Goal: Task Accomplishment & Management: Complete application form

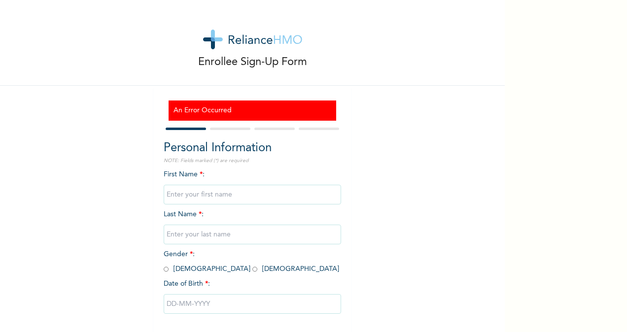
click at [191, 196] on input "text" at bounding box center [252, 195] width 177 height 20
click at [167, 191] on input "text" at bounding box center [252, 195] width 177 height 20
type input "BUDDY"
type input "UCHENDU"
click at [164, 267] on input "radio" at bounding box center [166, 269] width 5 height 9
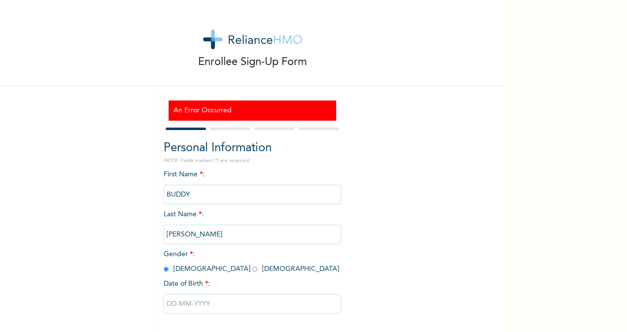
radio input "true"
click at [190, 299] on input "text" at bounding box center [252, 304] width 177 height 20
select select "7"
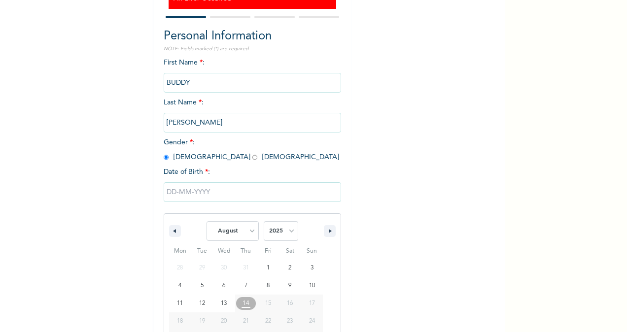
scroll to position [147, 0]
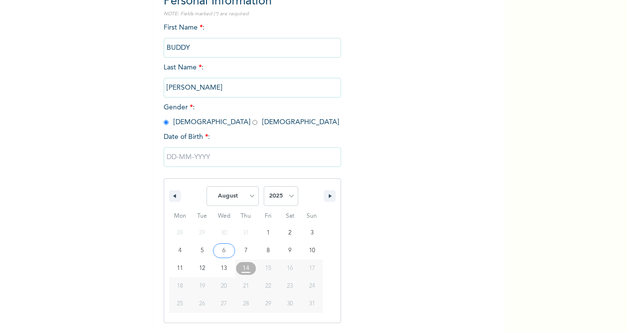
click at [281, 208] on span "2025 2024 2023 2022 2021 2020 2019 2018 2017 2016 2015 2014 2013 2012 2011 2010…" at bounding box center [281, 196] width 35 height 30
click at [284, 205] on select "2025 2024 2023 2022 2021 2020 2019 2018 2017 2016 2015 2014 2013 2012 2011 2010…" at bounding box center [281, 196] width 35 height 20
select select "1990"
click at [264, 188] on select "2025 2024 2023 2022 2021 2020 2019 2018 2017 2016 2015 2014 2013 2012 2011 2010…" at bounding box center [281, 196] width 35 height 20
click at [230, 195] on select "January February March April May June July August September October November De…" at bounding box center [233, 196] width 52 height 20
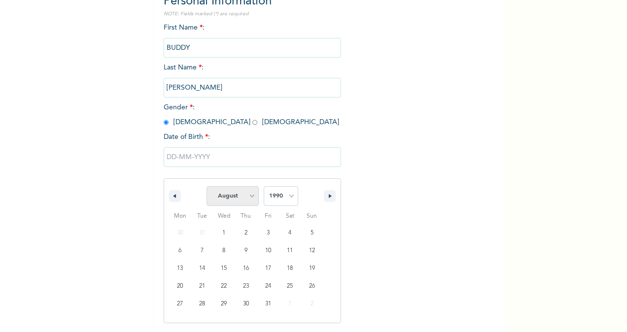
select select "1"
click at [207, 188] on select "January February March April May June July August September October November De…" at bounding box center [233, 196] width 52 height 20
type input "02/22/1990"
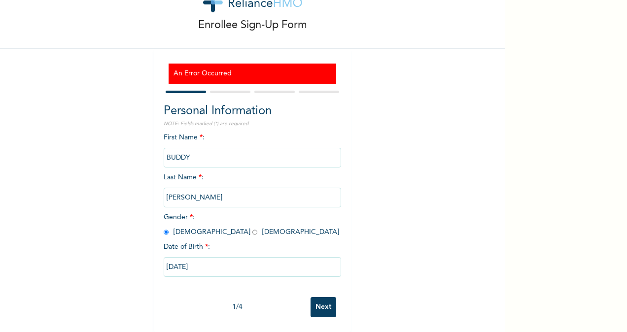
click at [316, 301] on input "Next" at bounding box center [324, 307] width 26 height 20
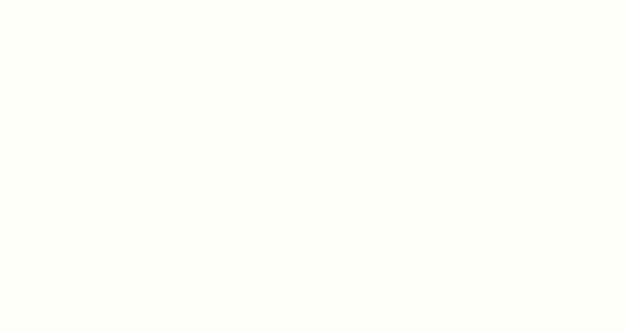
click at [325, 142] on div at bounding box center [313, 166] width 627 height 332
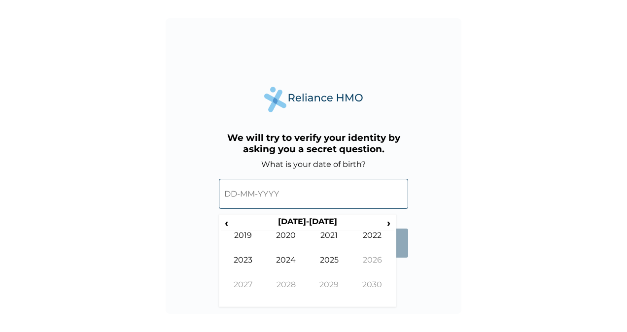
click at [296, 193] on input "text" at bounding box center [313, 194] width 189 height 30
click at [386, 225] on span "›" at bounding box center [389, 223] width 11 height 12
click at [229, 228] on span "‹" at bounding box center [226, 223] width 10 height 12
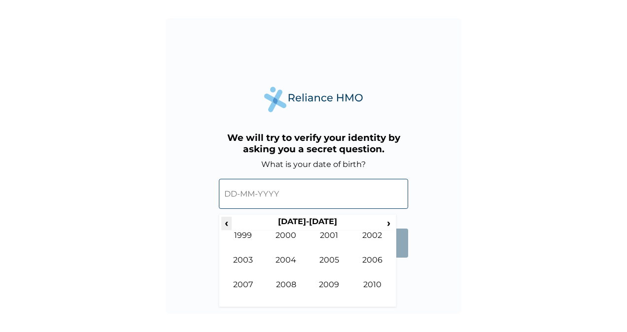
click at [229, 228] on span "‹" at bounding box center [226, 223] width 10 height 12
click at [292, 234] on td "1990" at bounding box center [286, 243] width 43 height 25
click at [292, 234] on td "Feb" at bounding box center [286, 243] width 43 height 25
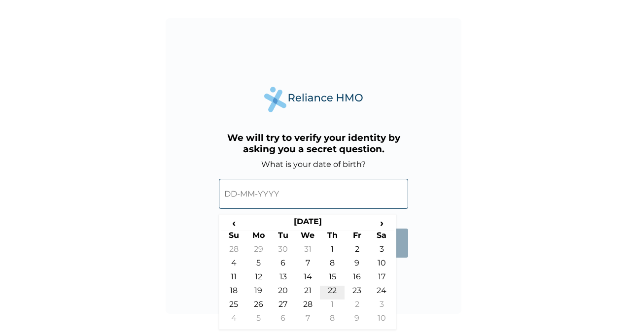
click at [336, 293] on td "22" at bounding box center [332, 293] width 25 height 14
type input "22-02-1990"
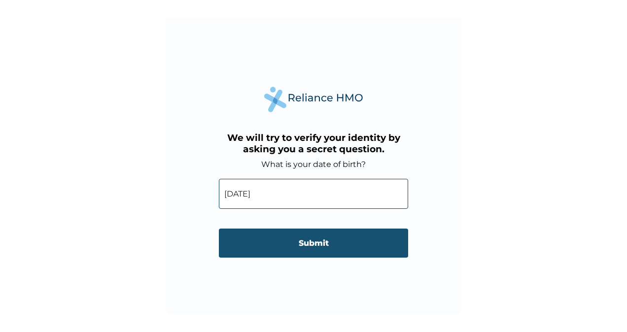
click at [323, 254] on input "Submit" at bounding box center [313, 243] width 189 height 29
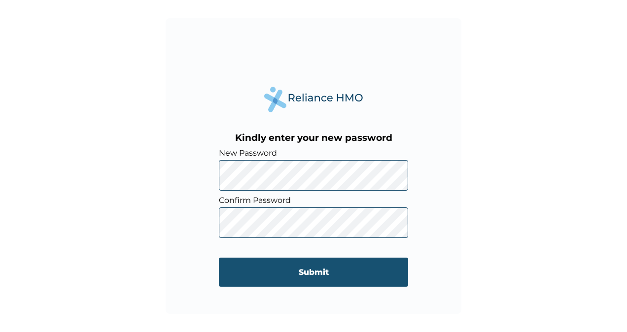
click at [307, 270] on input "Submit" at bounding box center [313, 272] width 189 height 29
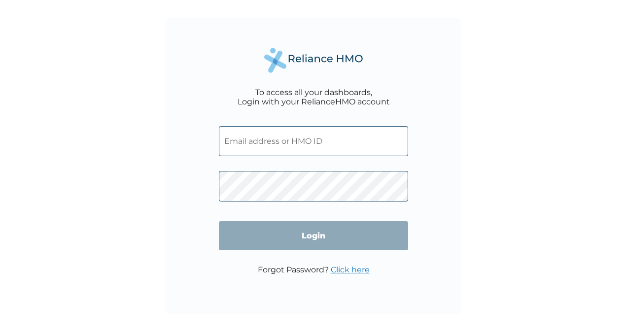
click at [274, 145] on input "text" at bounding box center [313, 141] width 189 height 30
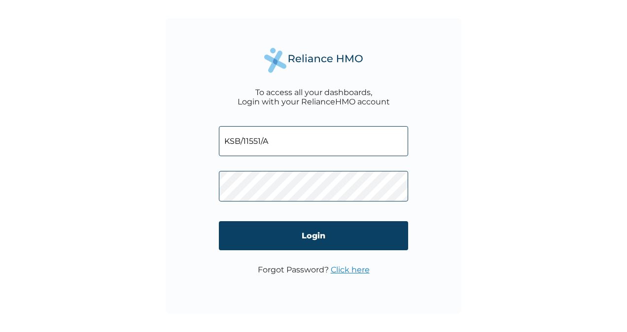
type input "KSB/11551/A"
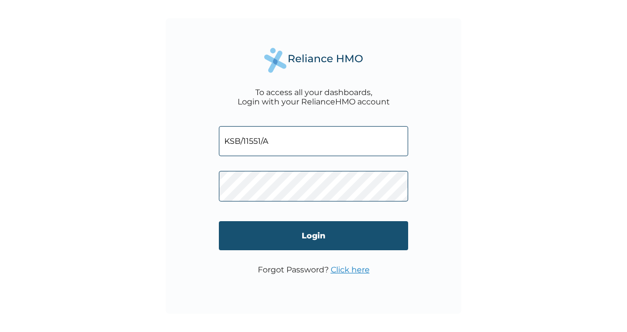
click at [286, 231] on input "Login" at bounding box center [313, 235] width 189 height 29
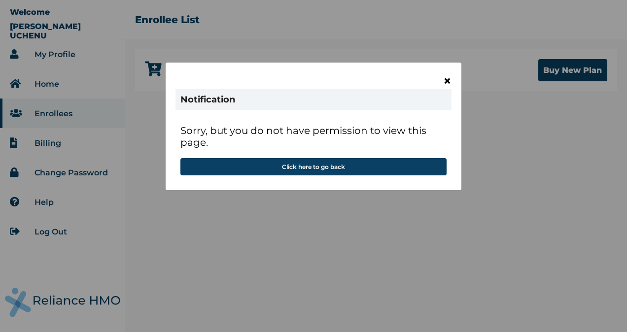
click at [448, 79] on span "×" at bounding box center [447, 80] width 8 height 17
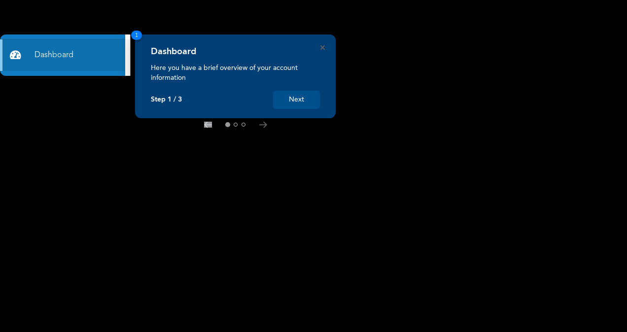
click at [296, 104] on button "Next" at bounding box center [296, 100] width 47 height 18
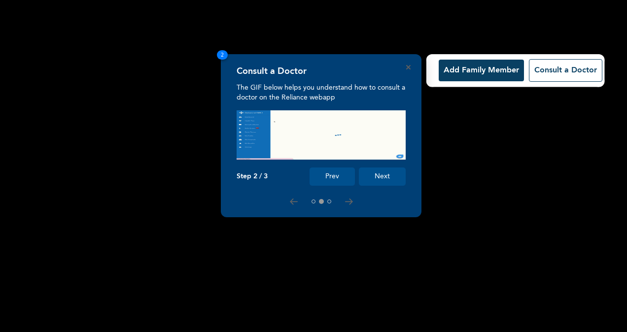
click at [475, 75] on button "Add Family Member" at bounding box center [481, 71] width 85 height 22
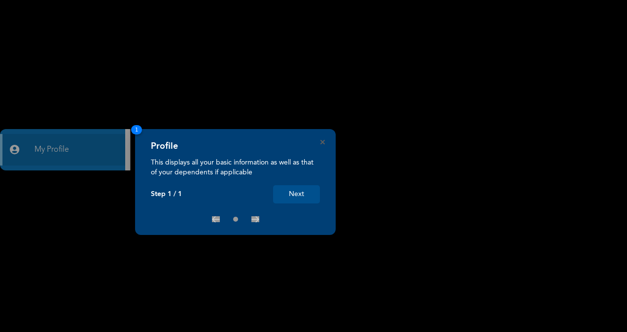
click at [287, 195] on button "Next" at bounding box center [296, 194] width 47 height 18
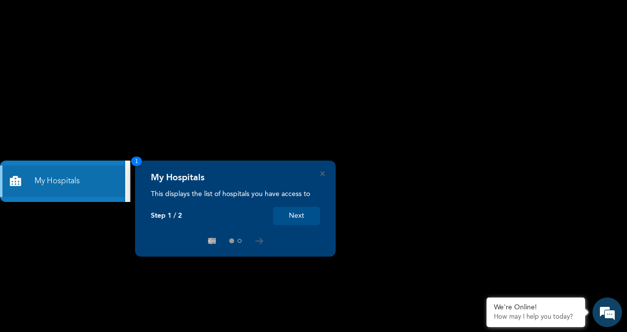
click at [305, 217] on button "Next" at bounding box center [296, 216] width 47 height 18
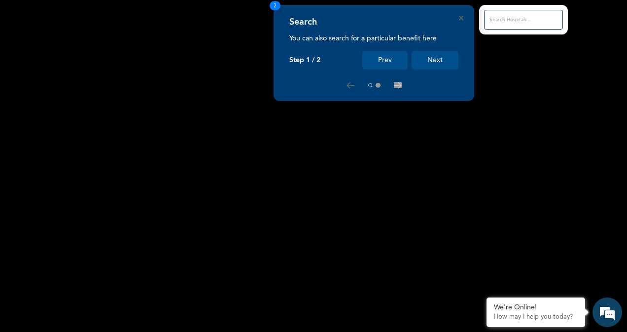
click at [438, 53] on button "Next" at bounding box center [435, 60] width 47 height 18
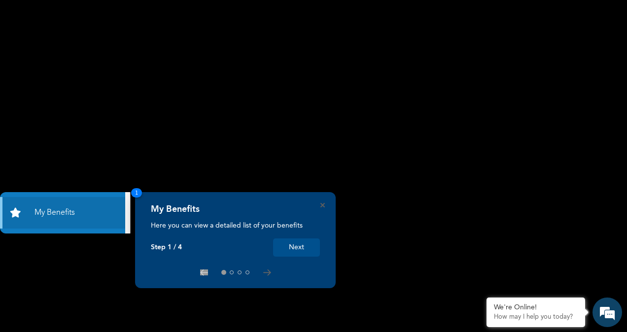
click at [288, 247] on button "Next" at bounding box center [296, 248] width 47 height 18
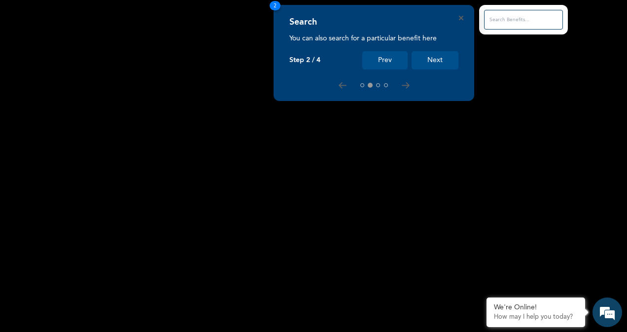
click at [439, 64] on button "Next" at bounding box center [435, 60] width 47 height 18
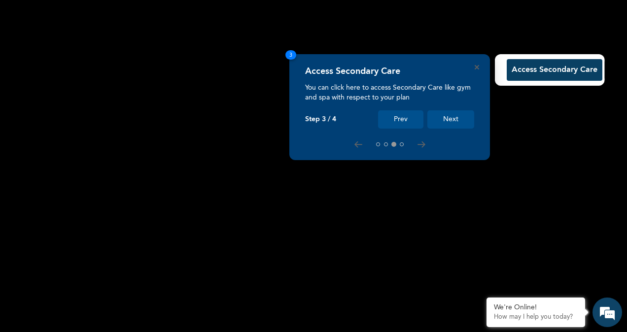
click at [448, 119] on button "Next" at bounding box center [450, 119] width 47 height 18
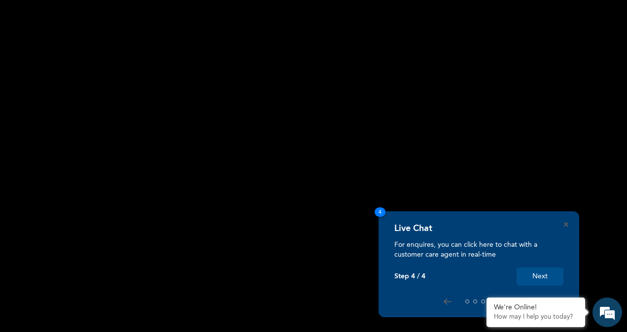
click at [538, 274] on button "Next" at bounding box center [540, 277] width 47 height 18
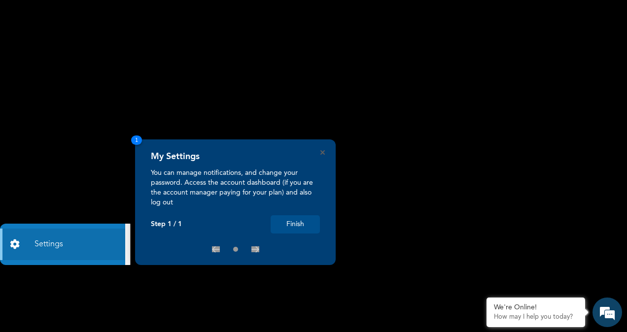
click at [296, 227] on button "Finish" at bounding box center [295, 224] width 49 height 18
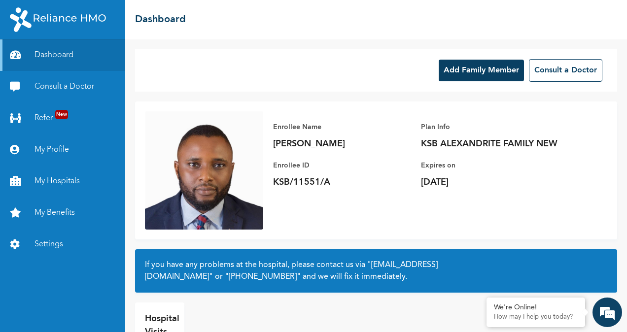
click at [456, 71] on button "Add Family Member" at bounding box center [481, 71] width 85 height 22
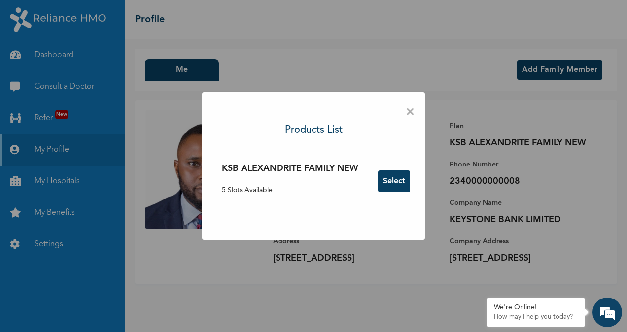
click at [389, 188] on button "Select" at bounding box center [394, 182] width 32 height 22
click at [404, 181] on button "Select" at bounding box center [394, 182] width 32 height 22
click at [411, 114] on span "×" at bounding box center [410, 112] width 9 height 21
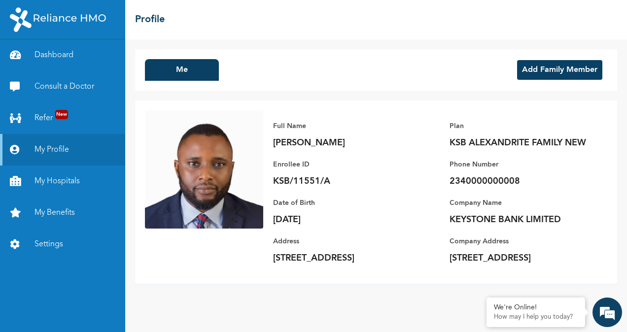
click at [499, 187] on p "2340000000008" at bounding box center [519, 181] width 138 height 12
click at [511, 187] on p "2340000000008" at bounding box center [519, 181] width 138 height 12
click at [549, 66] on button "Add Family Member" at bounding box center [559, 70] width 85 height 20
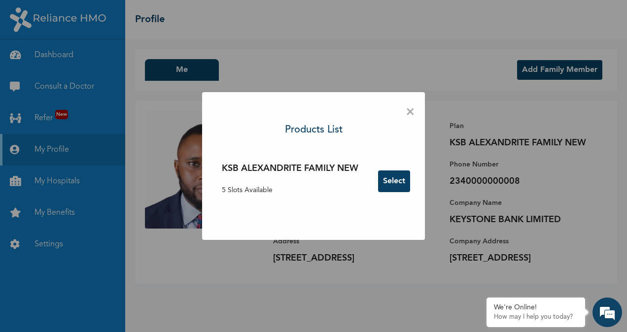
click at [398, 186] on button "Select" at bounding box center [394, 182] width 32 height 22
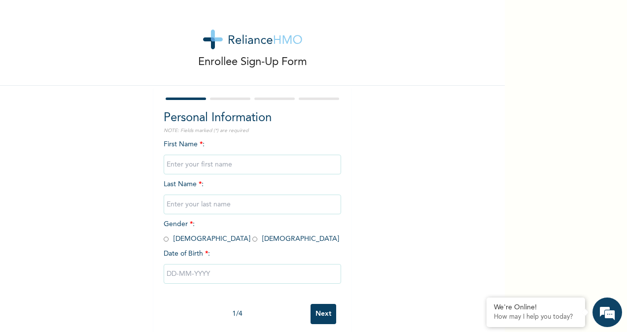
click at [255, 163] on input "text" at bounding box center [252, 165] width 177 height 20
click at [203, 207] on input "text" at bounding box center [252, 205] width 177 height 20
click at [228, 166] on input "CHINWE" at bounding box center [252, 165] width 177 height 20
type input "CHINWE BETHEL"
click at [216, 205] on input "text" at bounding box center [252, 205] width 177 height 20
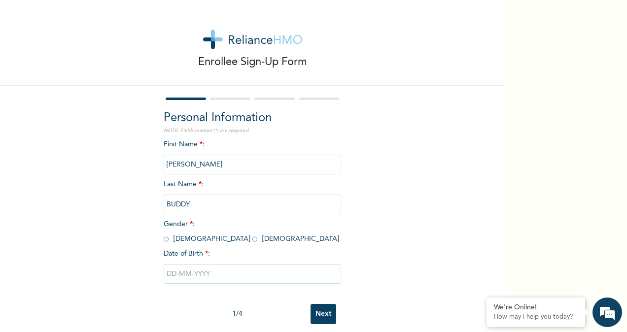
type input "BUDDY"
click at [205, 253] on span "*" at bounding box center [206, 253] width 3 height 7
click at [252, 239] on input "radio" at bounding box center [254, 239] width 5 height 9
radio input "true"
click at [207, 271] on input "text" at bounding box center [252, 274] width 177 height 20
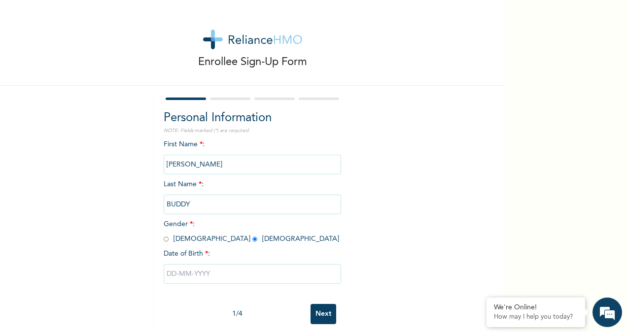
select select "7"
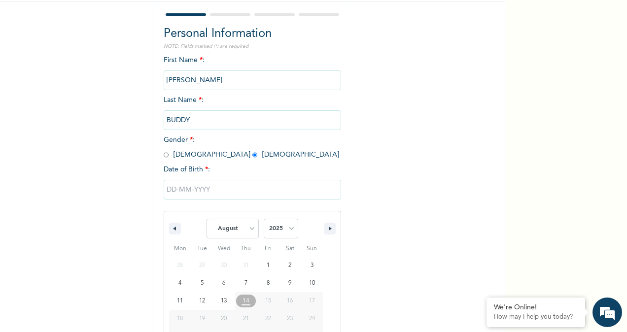
scroll to position [116, 0]
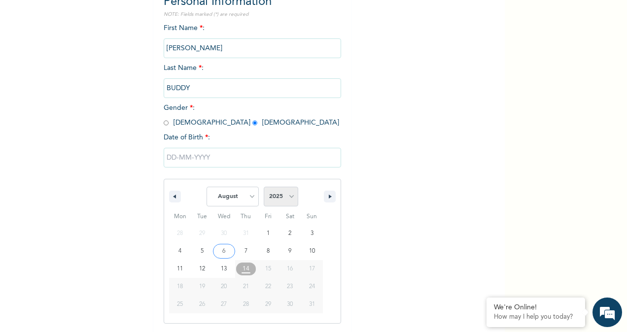
click at [281, 197] on select "2025 2024 2023 2022 2021 2020 2019 2018 2017 2016 2015 2014 2013 2012 2011 2010…" at bounding box center [281, 197] width 35 height 20
select select "1993"
click at [264, 188] on select "2025 2024 2023 2022 2021 2020 2019 2018 2017 2016 2015 2014 2013 2012 2011 2010…" at bounding box center [281, 197] width 35 height 20
click at [254, 203] on select "January February March April May June July August September October November De…" at bounding box center [233, 197] width 52 height 20
select select "9"
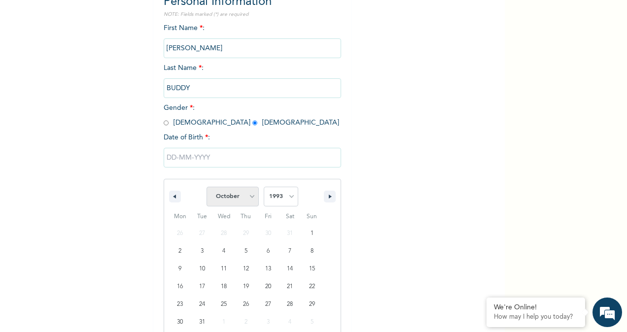
click at [207, 188] on select "January February March April May June July August September October November De…" at bounding box center [233, 197] width 52 height 20
type input "10/10/1993"
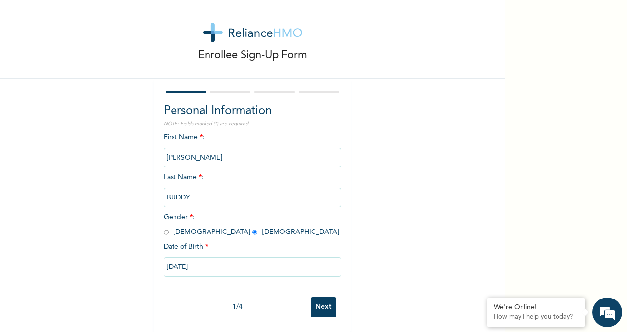
click at [319, 299] on input "Next" at bounding box center [324, 307] width 26 height 20
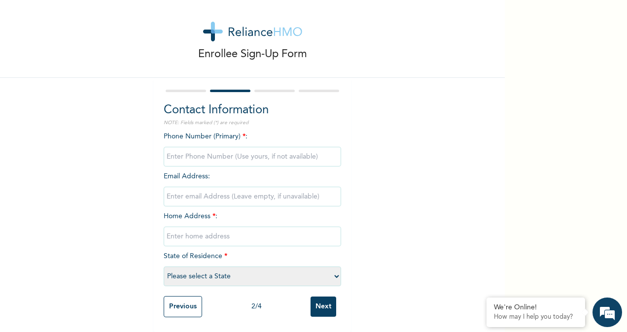
click at [219, 154] on input "phone" at bounding box center [252, 157] width 177 height 20
type input "07060874141"
click at [215, 193] on input "email" at bounding box center [252, 197] width 177 height 20
type input "[EMAIL_ADDRESS][DOMAIN_NAME]"
click at [198, 231] on input "text" at bounding box center [252, 237] width 177 height 20
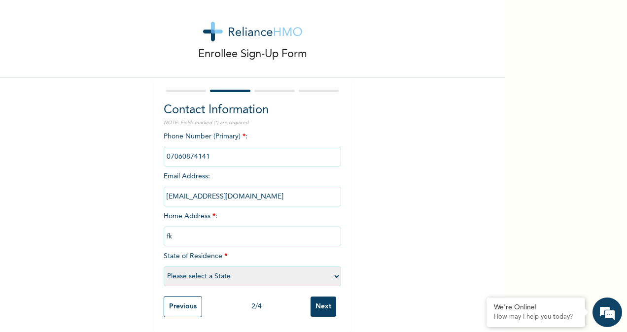
type input "f"
type input "FLAT 19, SURU IBESHE GARDEN, OWODE-IBESHE, IKORODU, LAGOS"
click at [189, 271] on select "Please select a State [PERSON_NAME] (FCT) [PERSON_NAME] Ibom [GEOGRAPHIC_DATA] …" at bounding box center [252, 277] width 177 height 20
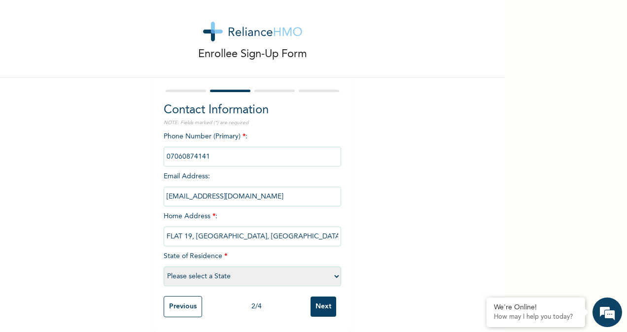
select select "25"
click at [164, 267] on select "Please select a State [PERSON_NAME] (FCT) [PERSON_NAME] Ibom [GEOGRAPHIC_DATA] …" at bounding box center [252, 277] width 177 height 20
click at [317, 300] on input "Next" at bounding box center [324, 307] width 26 height 20
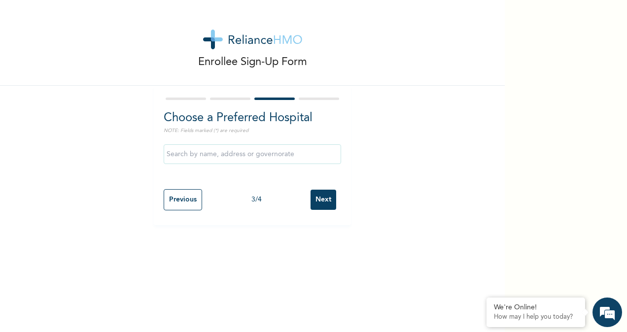
click at [221, 158] on input "text" at bounding box center [252, 154] width 177 height 20
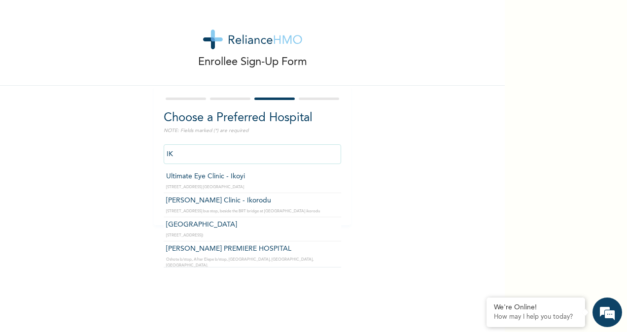
type input "I"
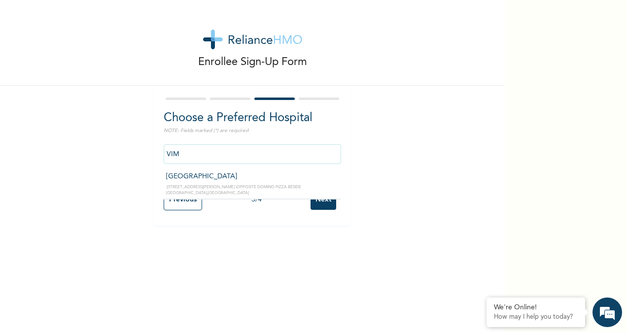
type input "[GEOGRAPHIC_DATA]"
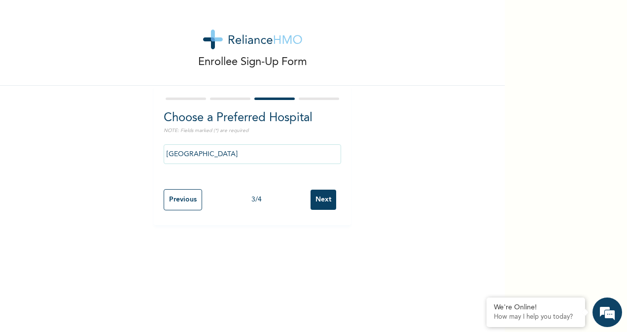
click at [312, 204] on input "Next" at bounding box center [324, 200] width 26 height 20
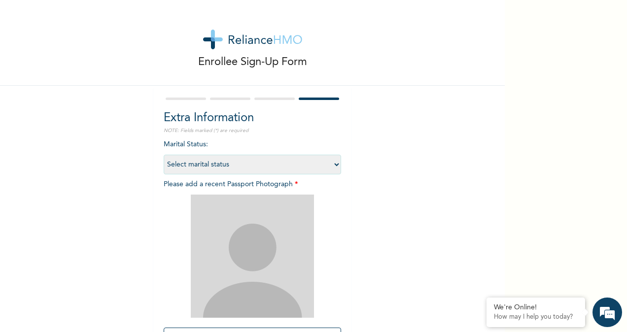
click at [238, 167] on select "Select marital status [DEMOGRAPHIC_DATA] Married [DEMOGRAPHIC_DATA] Widow/[DEMO…" at bounding box center [252, 165] width 177 height 20
select select "2"
click at [164, 155] on select "Select marital status [DEMOGRAPHIC_DATA] Married [DEMOGRAPHIC_DATA] Widow/[DEMO…" at bounding box center [252, 165] width 177 height 20
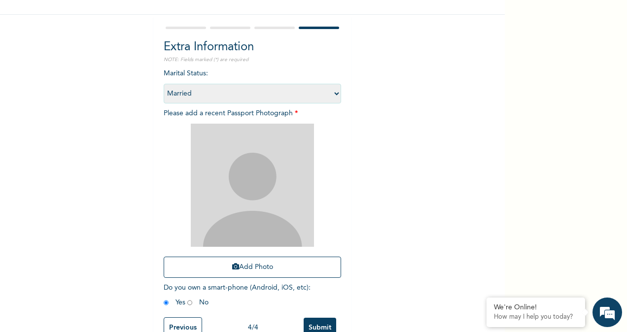
scroll to position [101, 0]
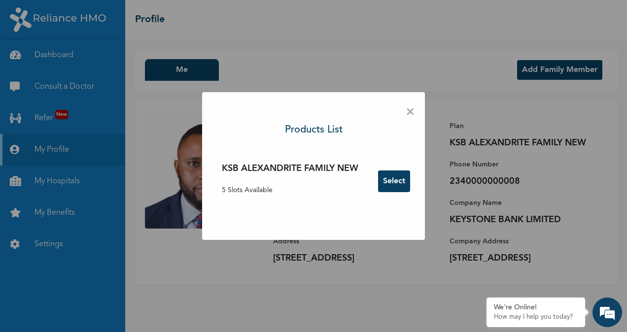
click at [394, 175] on button "Select" at bounding box center [394, 182] width 32 height 22
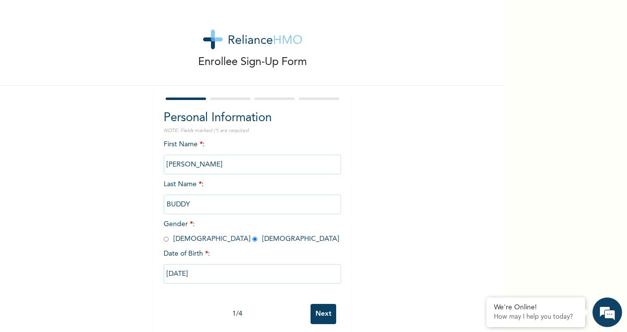
click at [326, 308] on input "Next" at bounding box center [324, 314] width 26 height 20
select select "25"
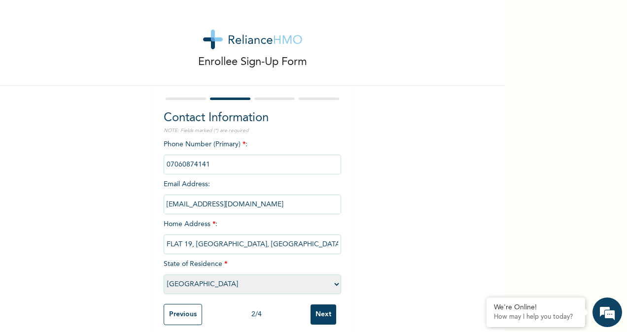
click at [327, 313] on input "Next" at bounding box center [324, 315] width 26 height 20
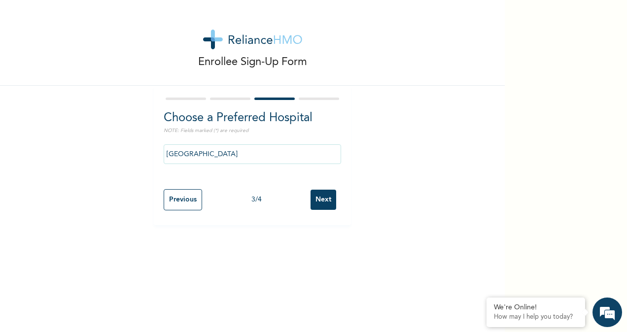
click at [317, 196] on input "Next" at bounding box center [324, 200] width 26 height 20
select select "2"
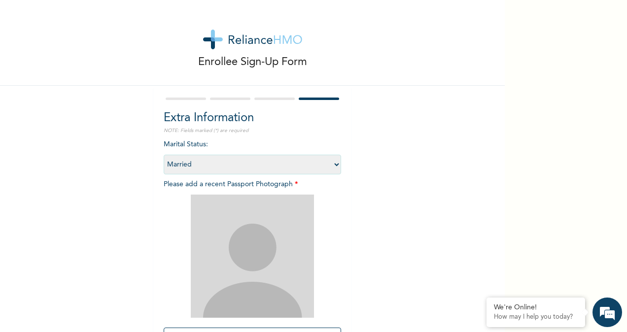
click at [262, 231] on img at bounding box center [252, 256] width 123 height 123
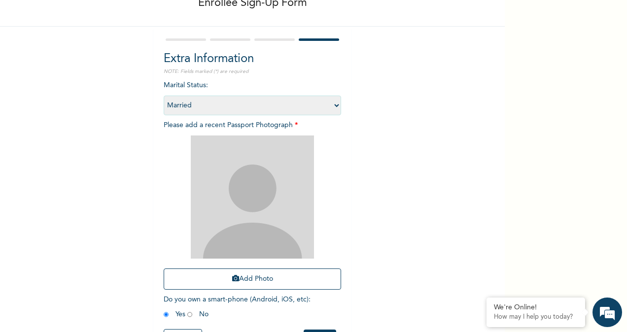
scroll to position [62, 0]
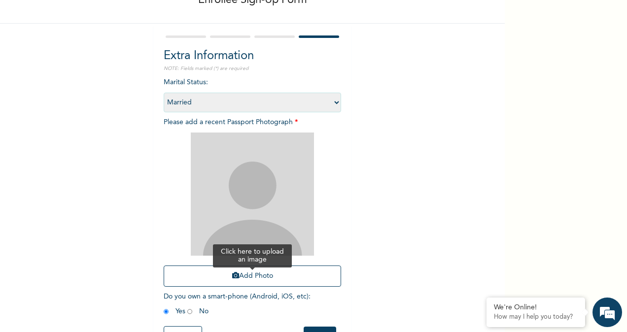
click at [296, 284] on button "Add Photo" at bounding box center [252, 276] width 177 height 21
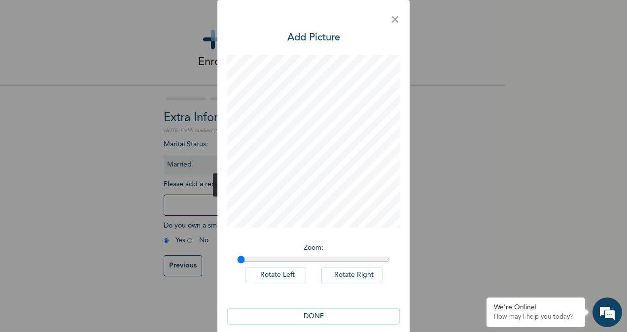
scroll to position [0, 0]
click at [342, 315] on button "DONE" at bounding box center [313, 317] width 173 height 16
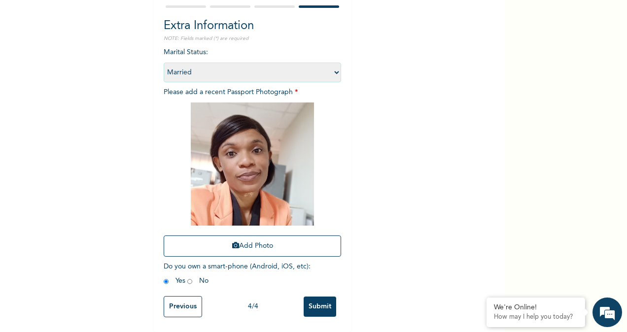
scroll to position [95, 0]
click at [326, 309] on input "Submit" at bounding box center [320, 307] width 33 height 20
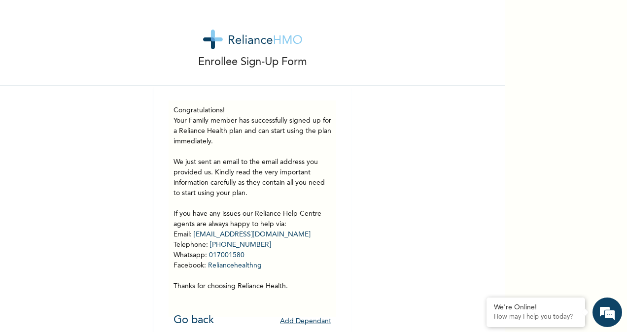
scroll to position [15, 0]
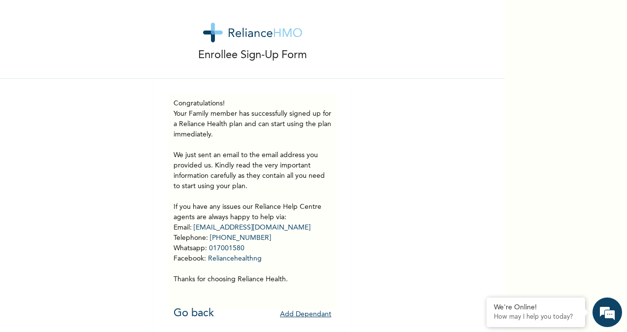
click at [320, 307] on button "Add Dependant" at bounding box center [305, 314] width 51 height 15
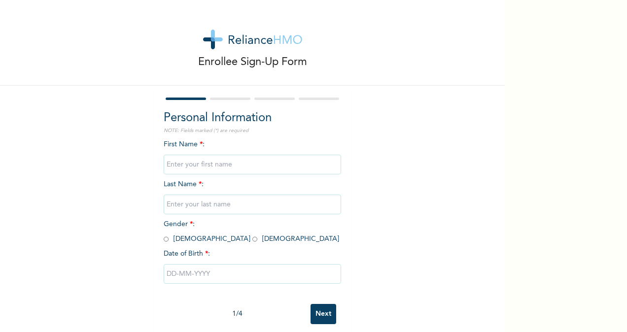
click at [205, 160] on input "text" at bounding box center [252, 165] width 177 height 20
type input "MUNACHI"
click at [190, 206] on input "text" at bounding box center [252, 205] width 177 height 20
type input "BUDDY"
click at [296, 194] on div "First Name * : MUNACHI Last Name * : [PERSON_NAME] Gender * : [DEMOGRAPHIC_DATA…" at bounding box center [252, 220] width 177 height 160
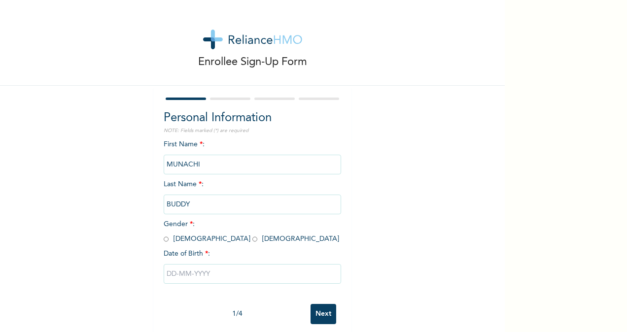
click at [252, 241] on input "radio" at bounding box center [254, 239] width 5 height 9
radio input "true"
click at [187, 273] on input "text" at bounding box center [252, 274] width 177 height 20
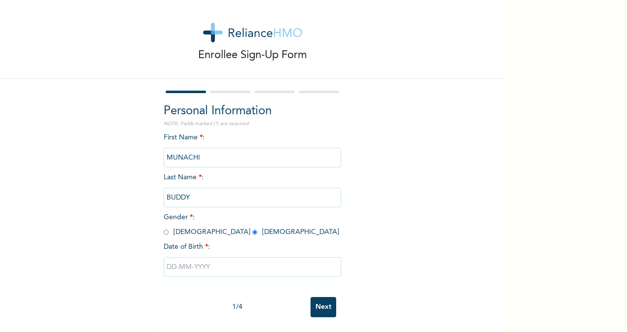
select select "7"
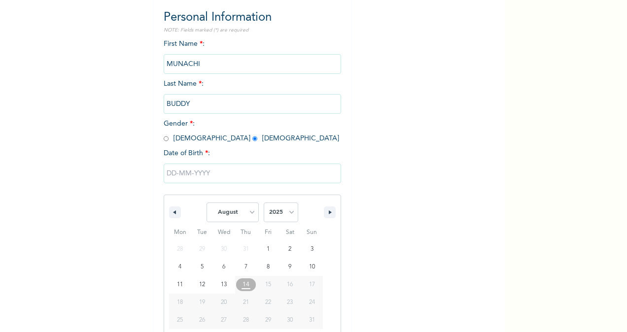
scroll to position [116, 0]
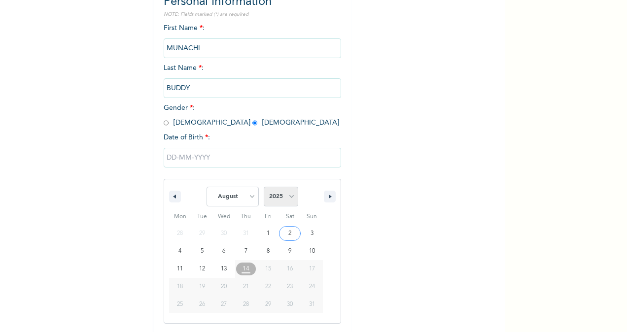
click at [293, 193] on select "2025 2024 2023 2022 2021 2020 2019 2018 2017 2016 2015 2014 2013 2012 2011 2010…" at bounding box center [281, 197] width 35 height 20
select select "2014"
click at [264, 188] on select "2025 2024 2023 2022 2021 2020 2019 2018 2017 2016 2015 2014 2013 2012 2011 2010…" at bounding box center [281, 197] width 35 height 20
click at [241, 200] on select "January February March April May June July August September October November De…" at bounding box center [233, 197] width 52 height 20
select select "2"
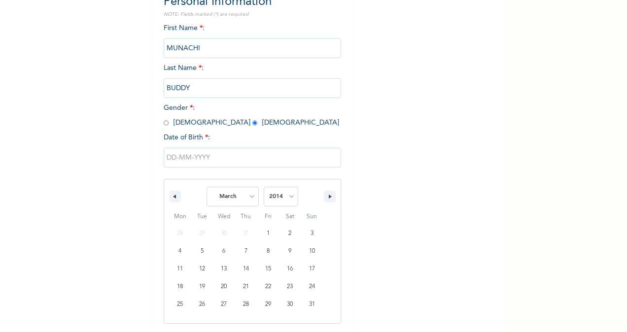
click at [207, 188] on select "January February March April May June July August September October November De…" at bounding box center [233, 197] width 52 height 20
type input "[DATE]"
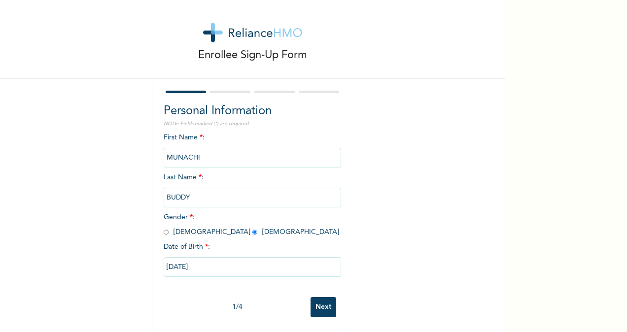
scroll to position [16, 0]
click at [315, 299] on input "Next" at bounding box center [324, 307] width 26 height 20
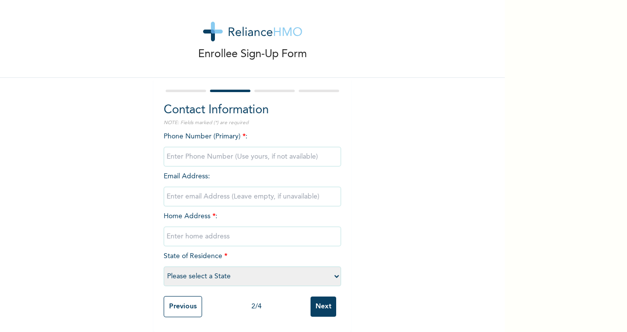
click at [206, 152] on input "phone" at bounding box center [252, 157] width 177 height 20
type input "07060874141"
click at [196, 192] on input "email" at bounding box center [252, 197] width 177 height 20
type input "b"
type input "[EMAIL_ADDRESS][DOMAIN_NAME]"
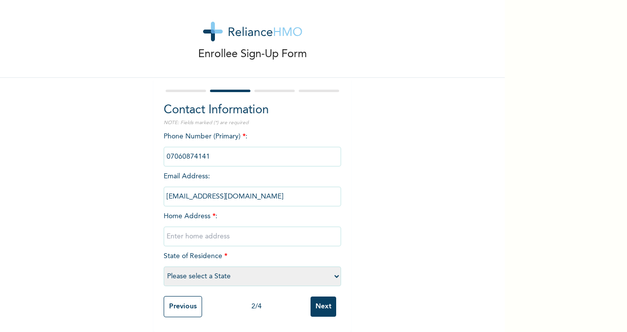
click at [190, 229] on input "text" at bounding box center [252, 237] width 177 height 20
type input "f"
type input "FLAT 19, [GEOGRAPHIC_DATA], [GEOGRAPHIC_DATA], [GEOGRAPHIC_DATA], [GEOGRAPHIC_D…"
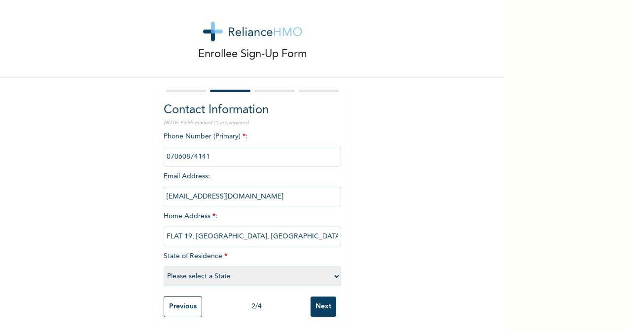
click at [185, 278] on select "Please select a State [PERSON_NAME] (FCT) [PERSON_NAME] Ibom [GEOGRAPHIC_DATA] …" at bounding box center [252, 277] width 177 height 20
select select "25"
click at [164, 267] on select "Please select a State [PERSON_NAME] (FCT) [PERSON_NAME] Ibom [GEOGRAPHIC_DATA] …" at bounding box center [252, 277] width 177 height 20
click at [322, 297] on input "Next" at bounding box center [324, 307] width 26 height 20
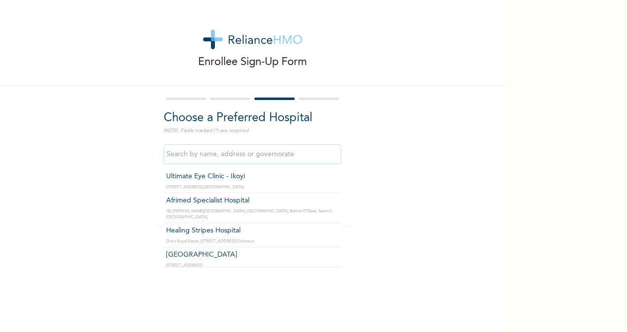
click at [213, 155] on input "text" at bounding box center [252, 154] width 177 height 20
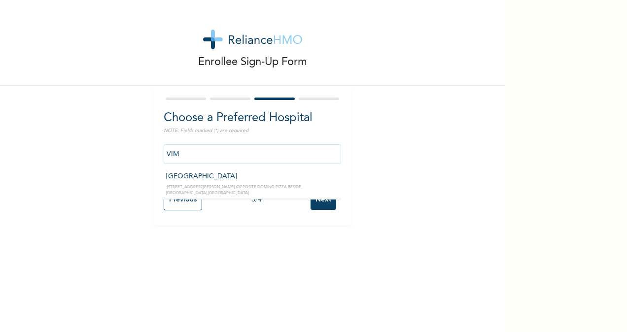
type input "[GEOGRAPHIC_DATA]"
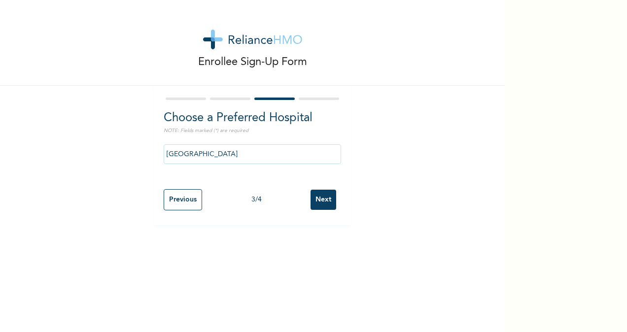
click at [315, 199] on input "Next" at bounding box center [324, 200] width 26 height 20
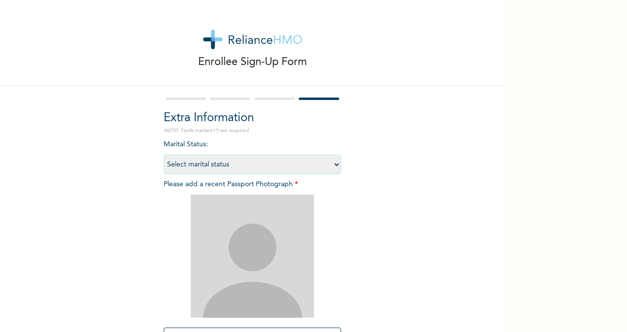
click at [257, 158] on select "Select marital status [DEMOGRAPHIC_DATA] Married [DEMOGRAPHIC_DATA] Widow/[DEMO…" at bounding box center [252, 165] width 177 height 20
select select "1"
click at [164, 155] on select "Select marital status [DEMOGRAPHIC_DATA] Married [DEMOGRAPHIC_DATA] Widow/[DEMO…" at bounding box center [252, 165] width 177 height 20
click at [248, 239] on img at bounding box center [252, 256] width 123 height 123
click at [250, 234] on img at bounding box center [252, 256] width 123 height 123
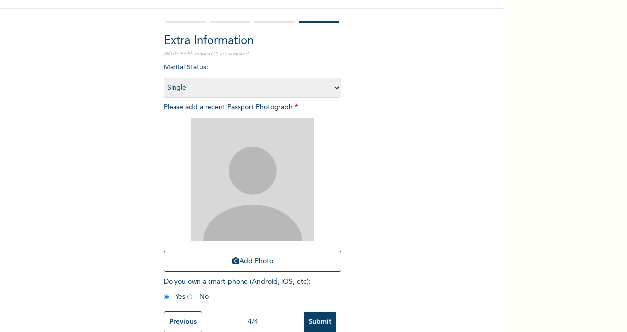
scroll to position [99, 0]
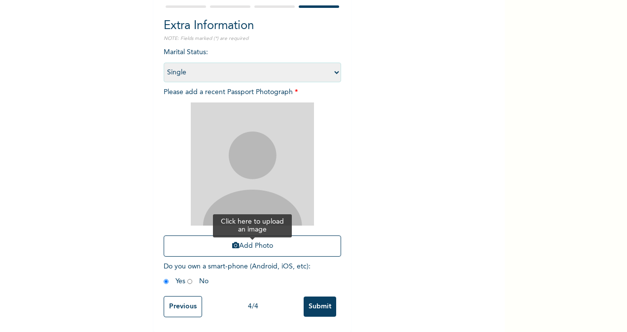
click at [266, 236] on button "Add Photo" at bounding box center [252, 246] width 177 height 21
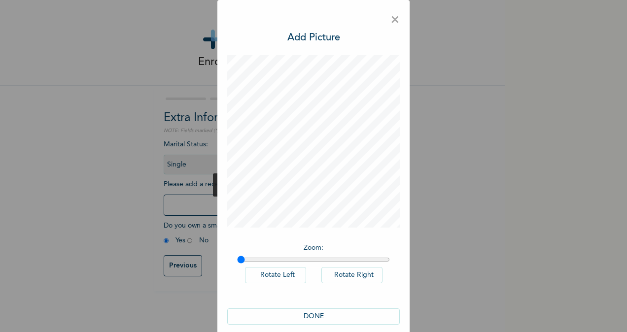
scroll to position [0, 0]
click at [338, 316] on button "DONE" at bounding box center [313, 317] width 173 height 16
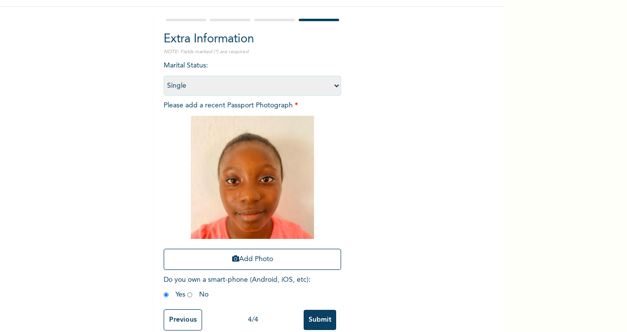
scroll to position [101, 0]
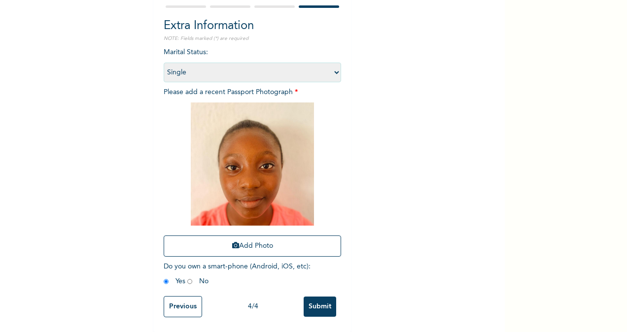
click at [314, 297] on input "Submit" at bounding box center [320, 307] width 33 height 20
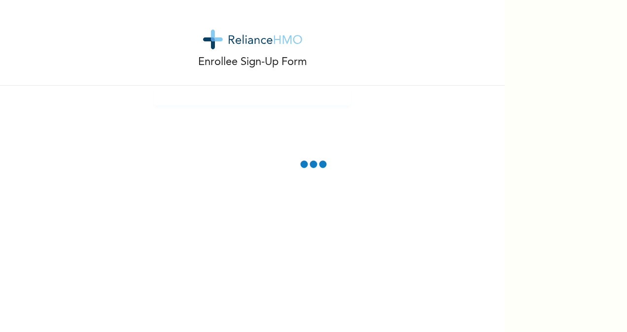
scroll to position [0, 0]
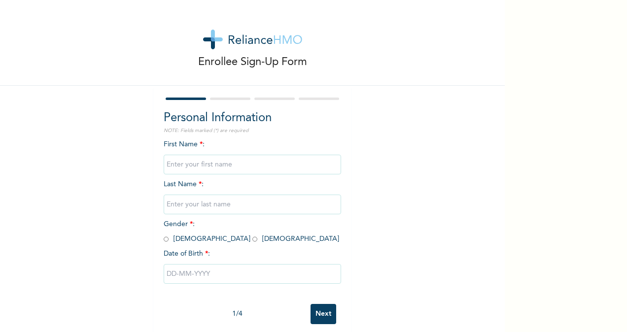
click at [188, 174] on input "text" at bounding box center [252, 165] width 177 height 20
type input "MUNACHI"
type input "BUDDY"
click at [252, 239] on input "radio" at bounding box center [254, 239] width 5 height 9
radio input "true"
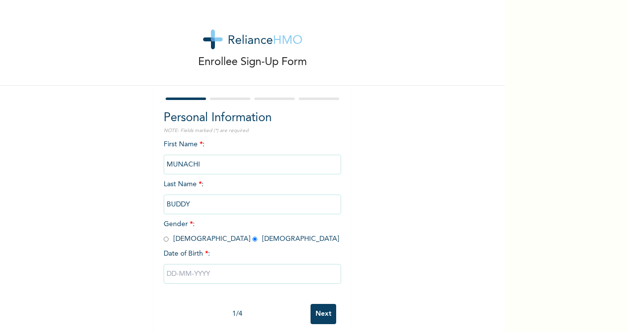
click at [201, 269] on input "text" at bounding box center [252, 274] width 177 height 20
select select "7"
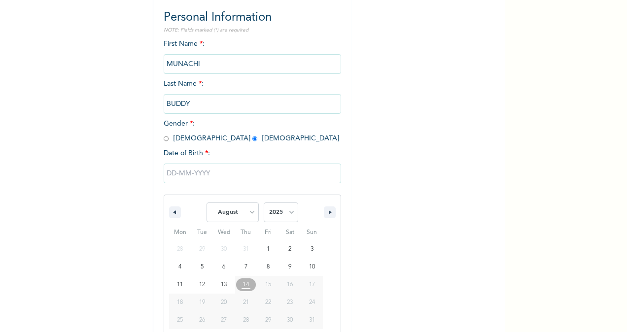
scroll to position [116, 0]
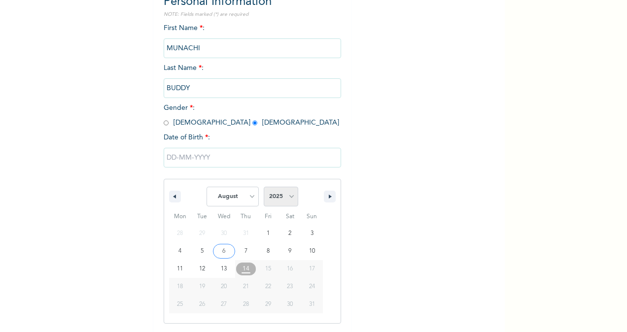
click at [282, 194] on select "2025 2024 2023 2022 2021 2020 2019 2018 2017 2016 2015 2014 2013 2012 2011 2010…" at bounding box center [281, 197] width 35 height 20
select select "2014"
click at [264, 188] on select "2025 2024 2023 2022 2021 2020 2019 2018 2017 2016 2015 2014 2013 2012 2011 2010…" at bounding box center [281, 197] width 35 height 20
click at [242, 193] on select "January February March April May June July August September October November De…" at bounding box center [233, 197] width 52 height 20
select select "2"
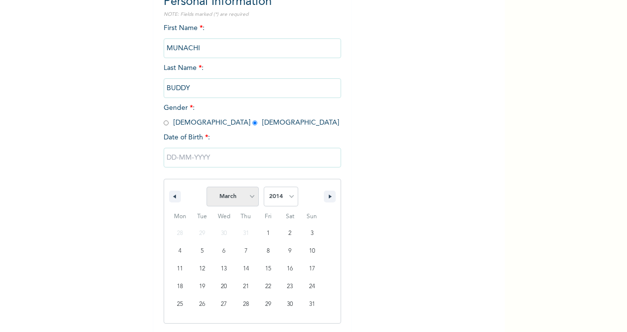
click at [207, 188] on select "January February March April May June July August September October November De…" at bounding box center [233, 197] width 52 height 20
type input "[DATE]"
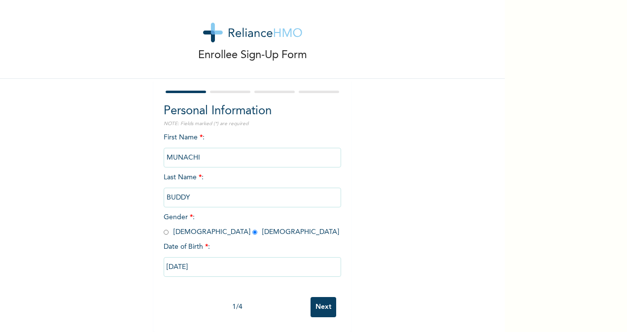
scroll to position [16, 0]
click at [320, 304] on input "Next" at bounding box center [324, 307] width 26 height 20
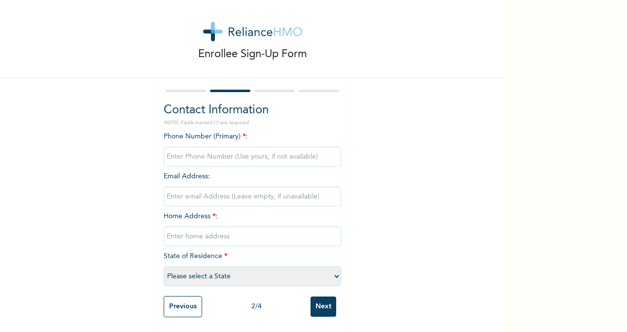
click at [213, 147] on input "phone" at bounding box center [252, 157] width 177 height 20
type input "07060874141"
click at [208, 195] on input "email" at bounding box center [252, 197] width 177 height 20
type input "[EMAIL_ADDRESS][DOMAIN_NAME]"
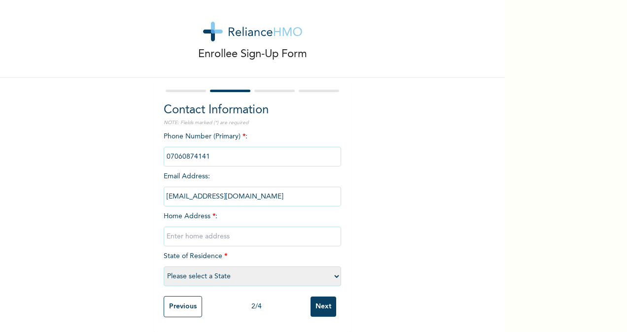
click at [201, 227] on input "text" at bounding box center [252, 237] width 177 height 20
type input "FLAT 19, SURU IBESHE GARDEN, OWODE-IBESHE, IKORODU, LAGOS"
click at [222, 278] on select "Please select a State [PERSON_NAME] (FCT) [PERSON_NAME] Ibom [GEOGRAPHIC_DATA] …" at bounding box center [252, 277] width 177 height 20
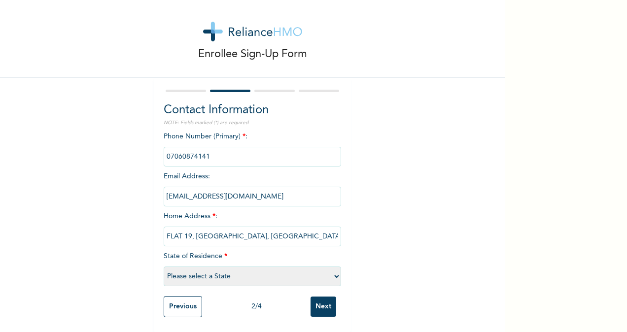
select select "25"
click at [164, 267] on select "Please select a State [PERSON_NAME] (FCT) [PERSON_NAME] Ibom [GEOGRAPHIC_DATA] …" at bounding box center [252, 277] width 177 height 20
click at [311, 297] on input "Next" at bounding box center [324, 307] width 26 height 20
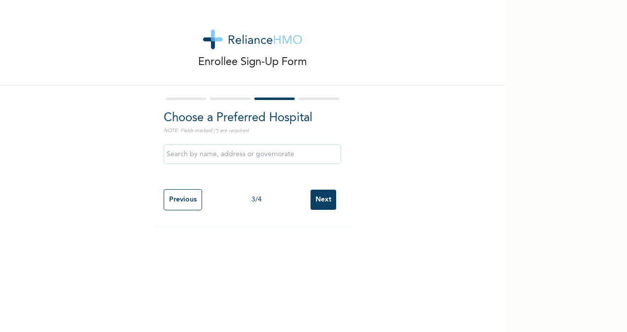
click at [175, 197] on input "Previous" at bounding box center [183, 199] width 38 height 21
select select "25"
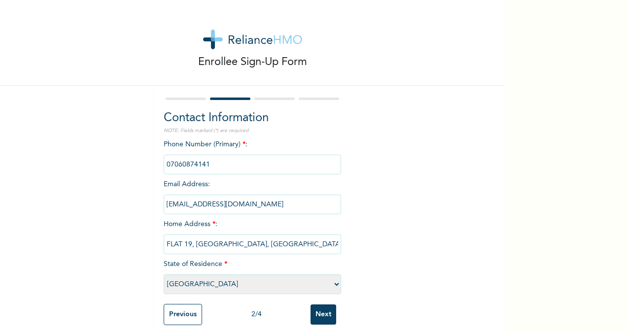
click at [315, 308] on input "Next" at bounding box center [324, 315] width 26 height 20
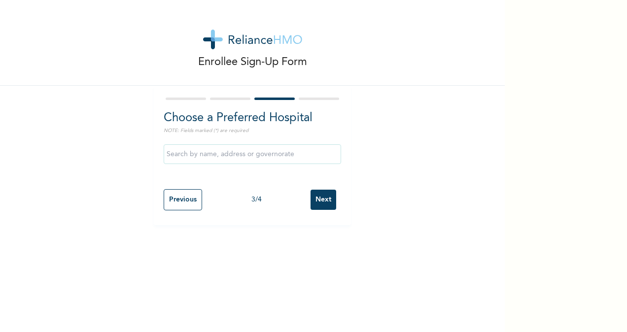
click at [255, 160] on input "text" at bounding box center [252, 154] width 177 height 20
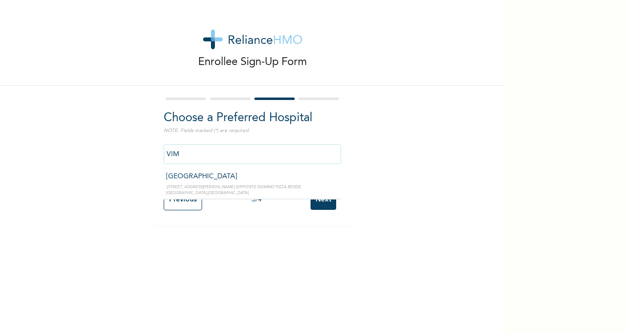
type input "[GEOGRAPHIC_DATA]"
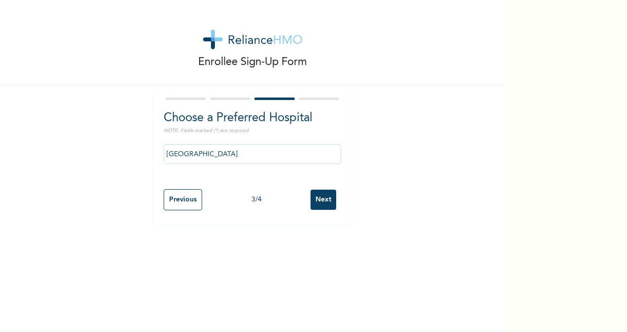
click at [321, 193] on input "Next" at bounding box center [324, 200] width 26 height 20
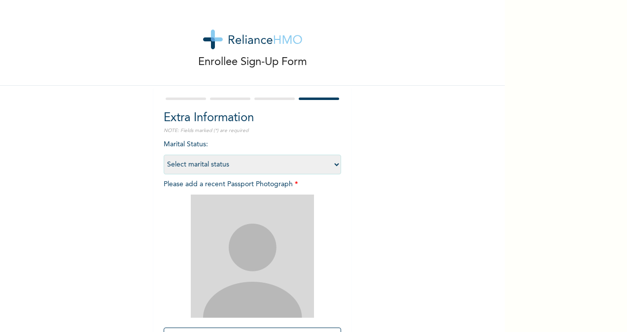
click at [302, 171] on select "Select marital status [DEMOGRAPHIC_DATA] Married [DEMOGRAPHIC_DATA] Widow/[DEMO…" at bounding box center [252, 165] width 177 height 20
select select "1"
click at [164, 155] on select "Select marital status [DEMOGRAPHIC_DATA] Married [DEMOGRAPHIC_DATA] Widow/[DEMO…" at bounding box center [252, 165] width 177 height 20
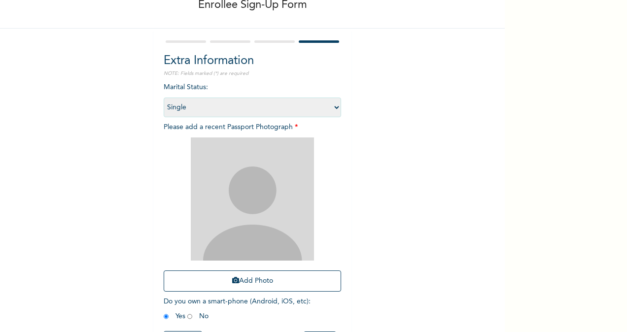
scroll to position [60, 0]
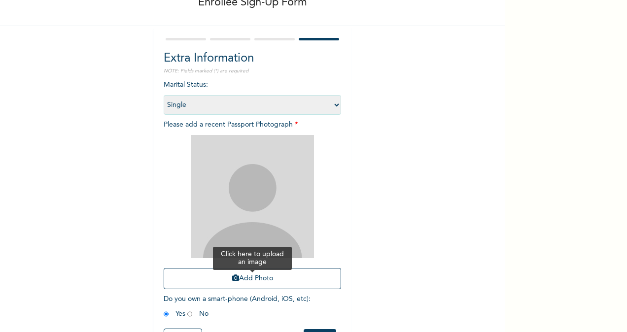
click at [311, 278] on button "Add Photo" at bounding box center [252, 278] width 177 height 21
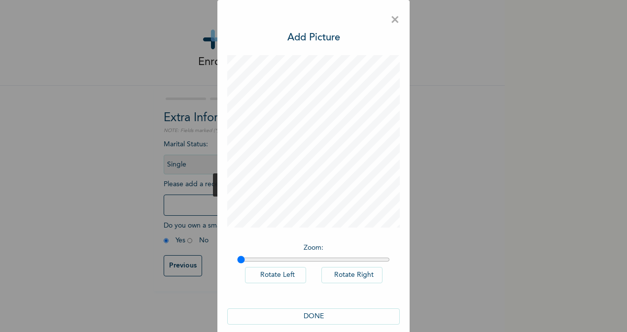
scroll to position [0, 0]
click at [339, 313] on button "DONE" at bounding box center [313, 317] width 173 height 16
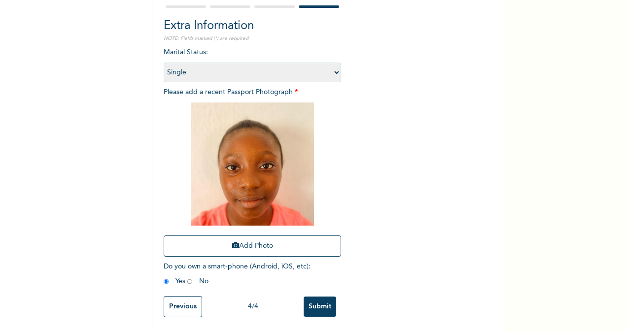
scroll to position [101, 0]
click at [318, 306] on input "Submit" at bounding box center [320, 307] width 33 height 20
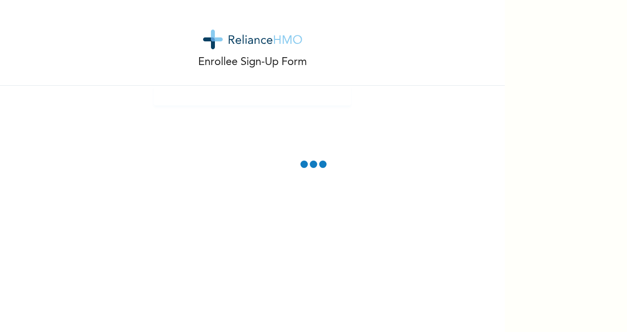
click at [269, 103] on div at bounding box center [252, 96] width 197 height 20
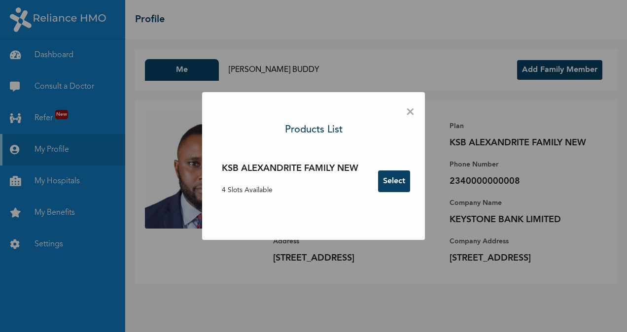
click at [411, 112] on span "×" at bounding box center [410, 112] width 9 height 21
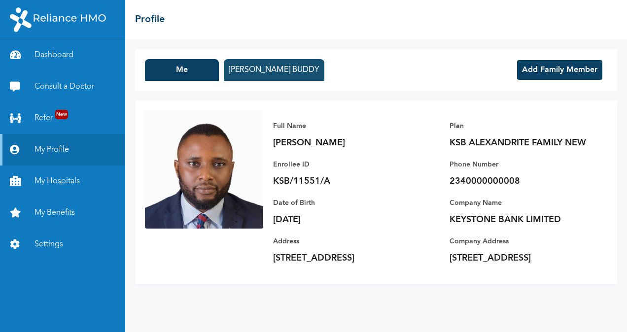
click at [250, 66] on button "CHINWE BETHEL BUDDY" at bounding box center [274, 70] width 101 height 22
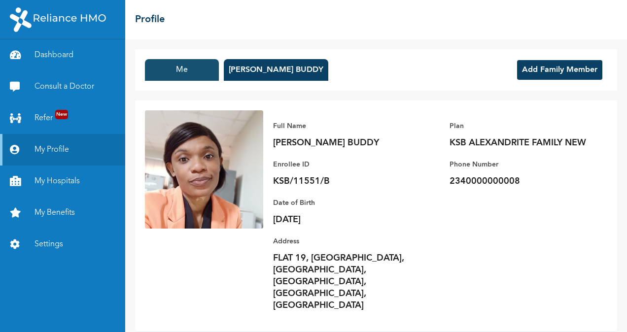
click at [195, 75] on button "Me" at bounding box center [182, 70] width 74 height 22
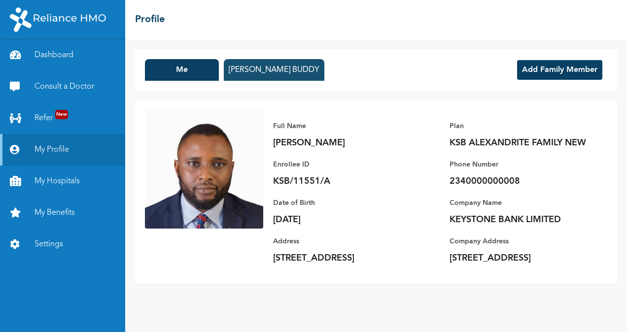
click at [270, 69] on button "CHINWE BETHEL BUDDY" at bounding box center [274, 70] width 101 height 22
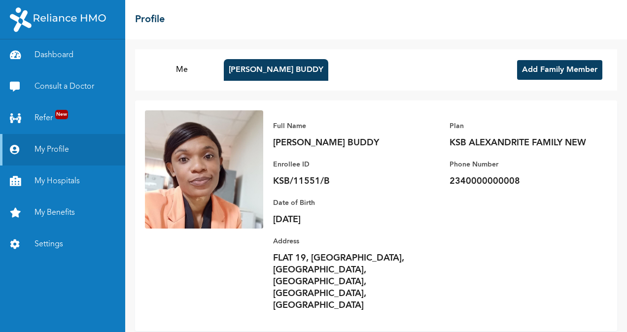
click at [546, 69] on button "Add Family Member" at bounding box center [559, 70] width 85 height 20
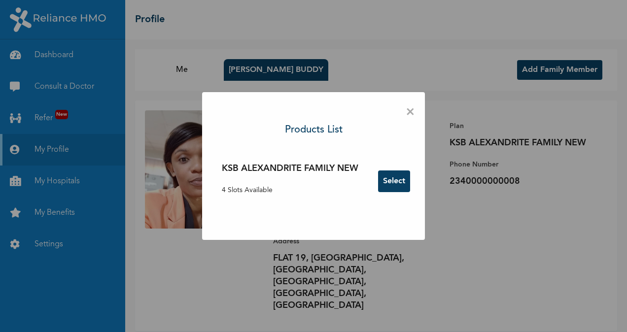
click at [410, 185] on button "Select" at bounding box center [394, 182] width 32 height 22
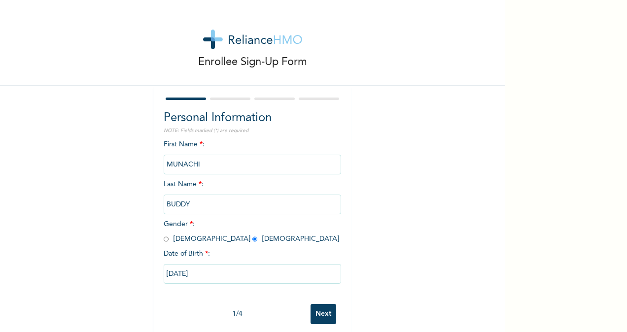
click at [326, 312] on input "Next" at bounding box center [324, 314] width 26 height 20
select select "25"
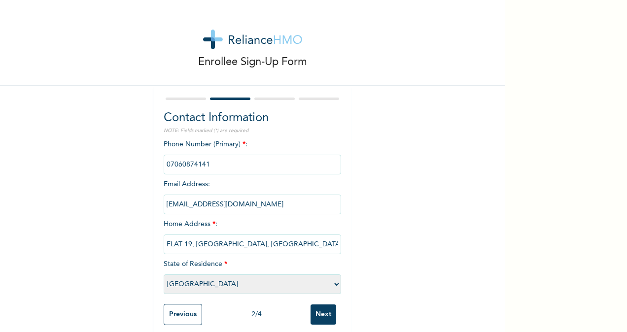
click at [326, 315] on input "Next" at bounding box center [324, 315] width 26 height 20
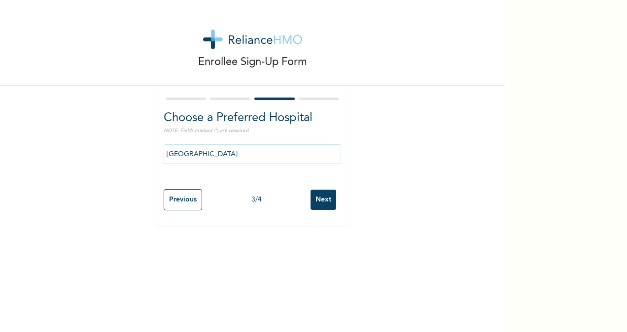
click at [320, 198] on input "Next" at bounding box center [324, 200] width 26 height 20
select select "1"
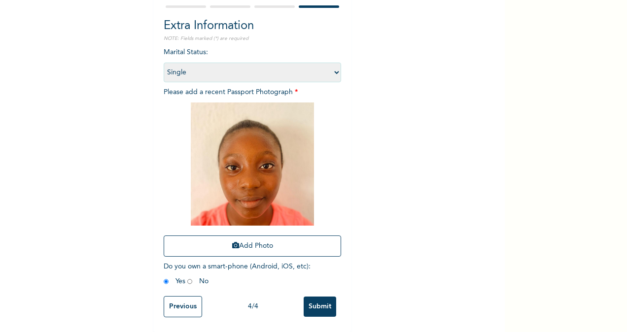
scroll to position [101, 0]
click at [325, 301] on input "Submit" at bounding box center [320, 307] width 33 height 20
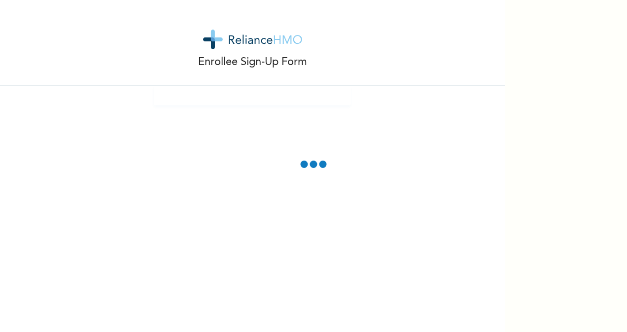
scroll to position [0, 0]
